Goal: Task Accomplishment & Management: Manage account settings

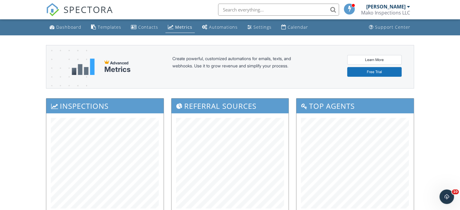
click at [90, 8] on span "SPECTORA" at bounding box center [89, 9] width 50 height 13
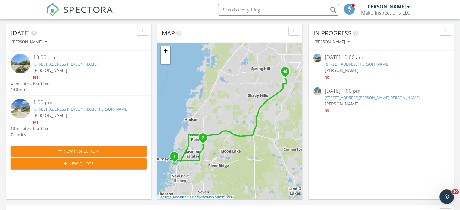
scroll to position [91, 0]
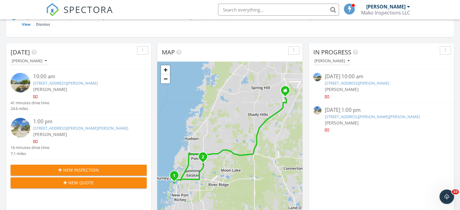
click at [71, 128] on link "[STREET_ADDRESS][PERSON_NAME][PERSON_NAME]" at bounding box center [80, 128] width 95 height 5
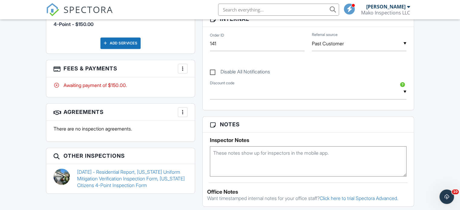
click at [180, 68] on div at bounding box center [183, 69] width 6 height 6
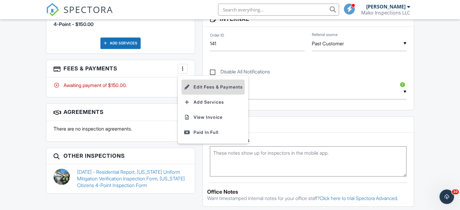
click at [201, 87] on li "Edit Fees & Payments" at bounding box center [213, 87] width 63 height 15
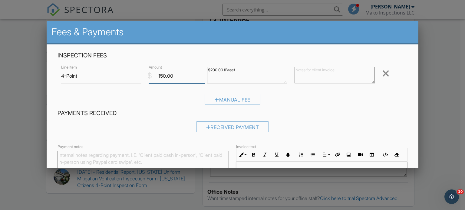
click at [161, 76] on input "150.00" at bounding box center [177, 76] width 56 height 15
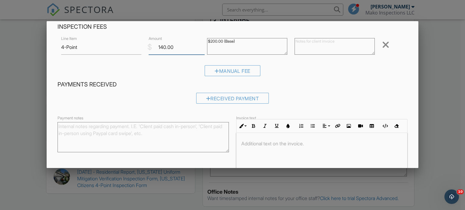
scroll to position [30, 0]
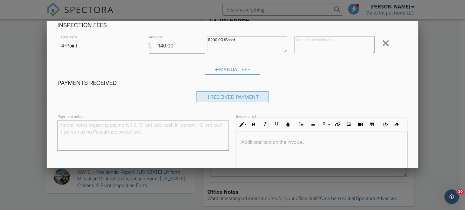
type input "140.00"
click at [226, 98] on div "Received Payment" at bounding box center [232, 96] width 73 height 11
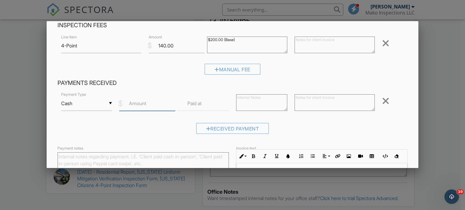
click at [153, 105] on input "Amount" at bounding box center [147, 103] width 56 height 15
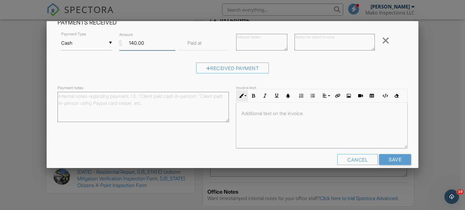
scroll to position [99, 0]
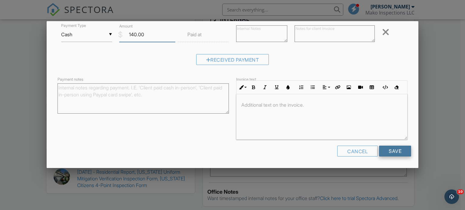
type input "140.00"
click at [392, 149] on input "Save" at bounding box center [395, 151] width 32 height 11
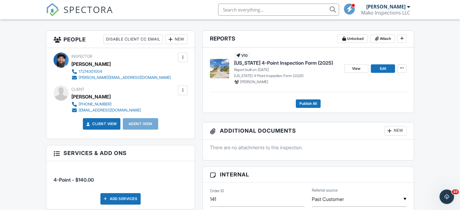
scroll to position [151, 0]
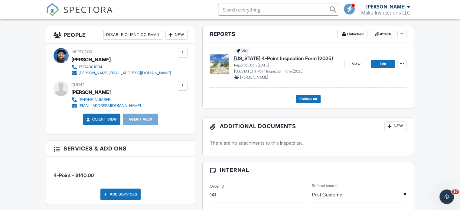
click at [282, 57] on span "Florida 4-Point Inspection Form (2025)" at bounding box center [283, 58] width 99 height 7
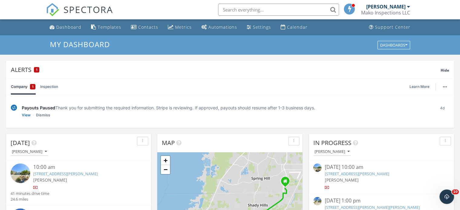
click at [380, 173] on link "[STREET_ADDRESS][PERSON_NAME]" at bounding box center [357, 173] width 64 height 5
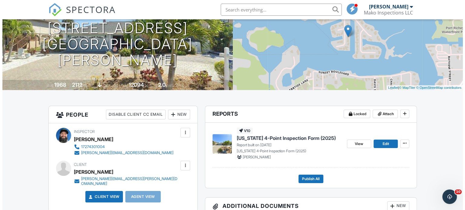
scroll to position [91, 0]
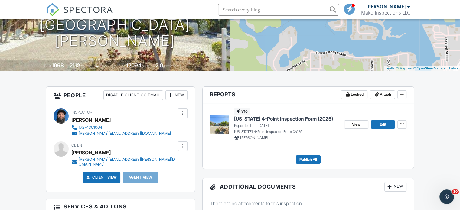
click at [183, 145] on div at bounding box center [183, 146] width 6 height 6
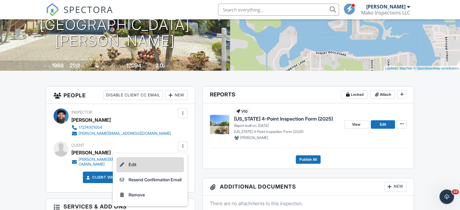
click at [141, 164] on li "Edit" at bounding box center [149, 164] width 67 height 15
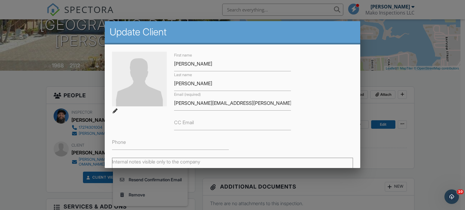
click at [189, 122] on label "CC Email" at bounding box center [184, 122] width 20 height 7
click at [189, 122] on input "CC Email" at bounding box center [232, 123] width 117 height 15
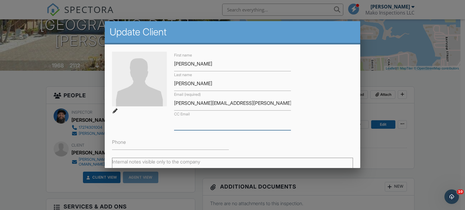
paste input "brotherskranz@gmail.com"
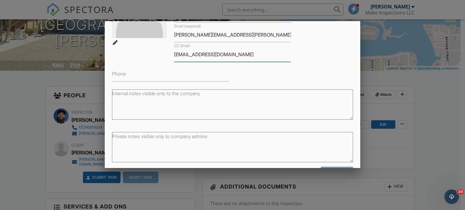
scroll to position [90, 0]
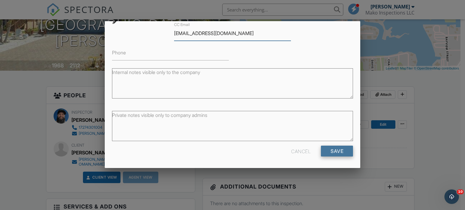
type input "brotherskranz@gmail.com"
click at [334, 150] on input "Save" at bounding box center [337, 151] width 32 height 11
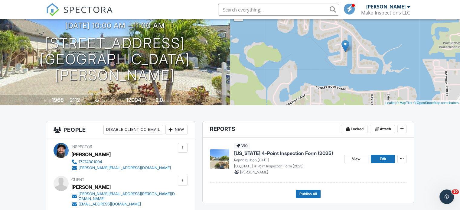
scroll to position [61, 0]
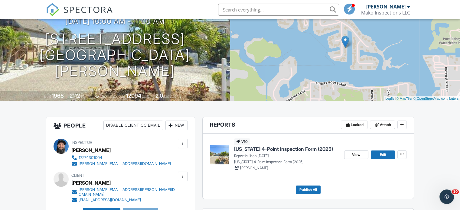
click at [277, 152] on span "Florida 4-Point Inspection Form (2025)" at bounding box center [283, 149] width 99 height 7
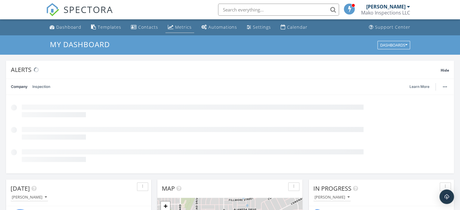
scroll to position [560, 470]
click at [231, 10] on input "text" at bounding box center [278, 10] width 121 height 12
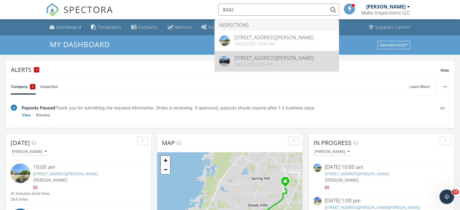
type input "8042"
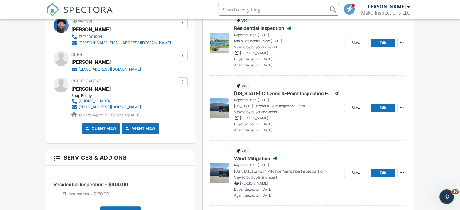
click at [296, 92] on span "[US_STATE] Citizens 4-Point Inspection Form" at bounding box center [283, 93] width 98 height 7
